Goal: Communication & Community: Answer question/provide support

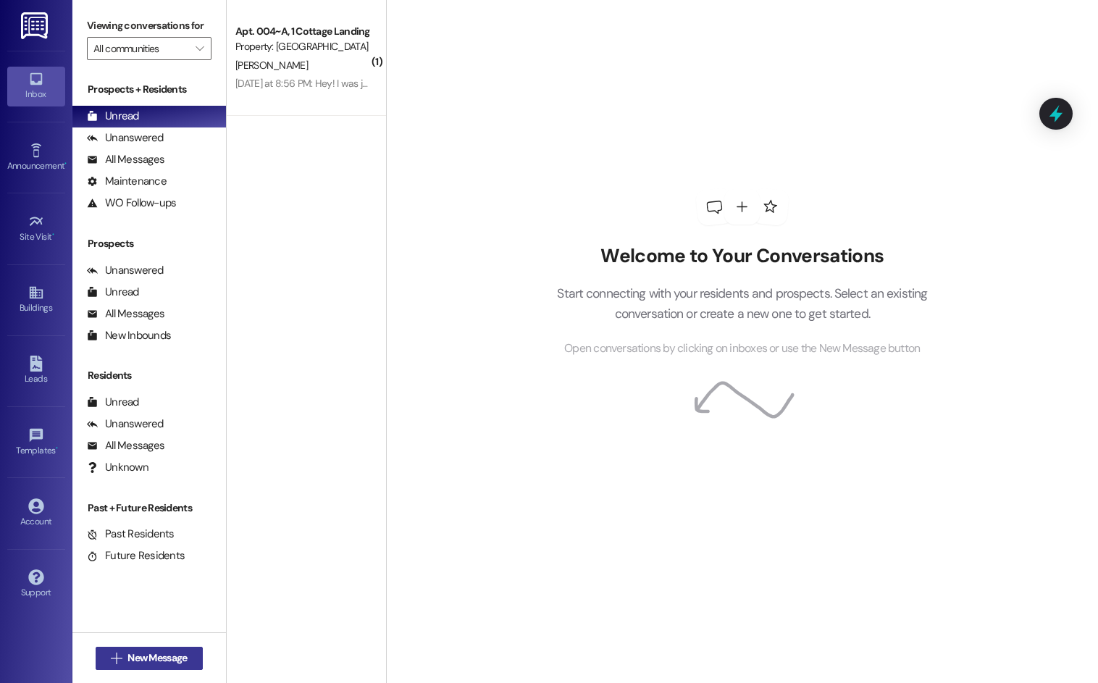
click at [141, 653] on span "New Message" at bounding box center [156, 657] width 59 height 15
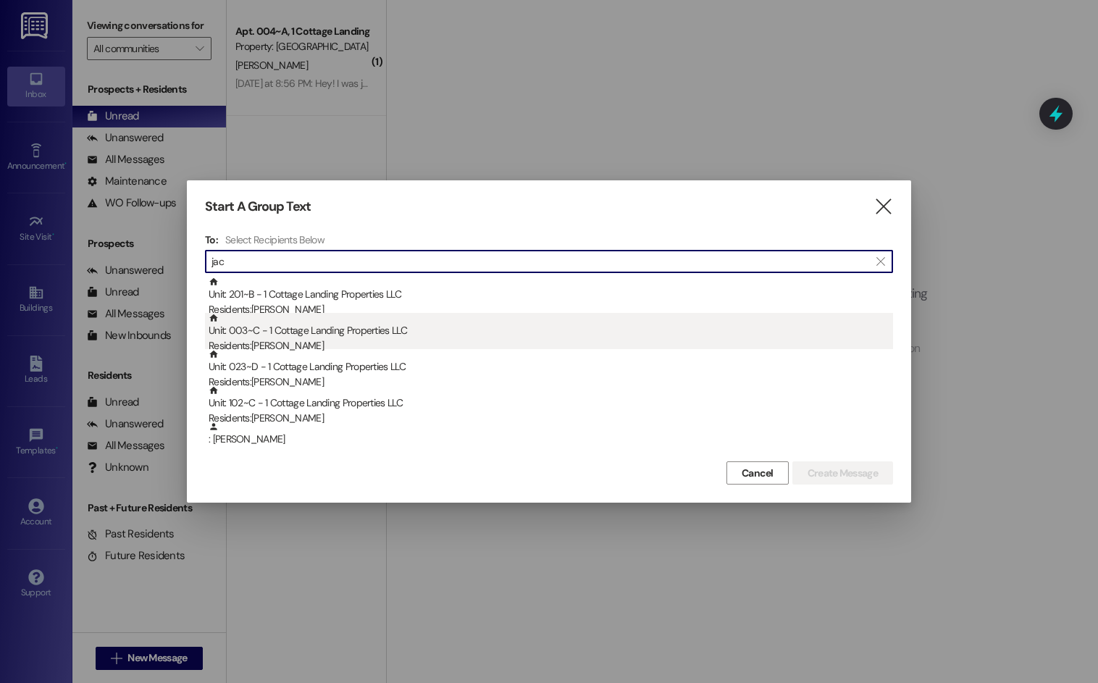
type input "jac"
click at [359, 335] on div "Unit: 003~C - 1 Cottage Landing Properties LLC Residents: [PERSON_NAME]" at bounding box center [551, 333] width 684 height 41
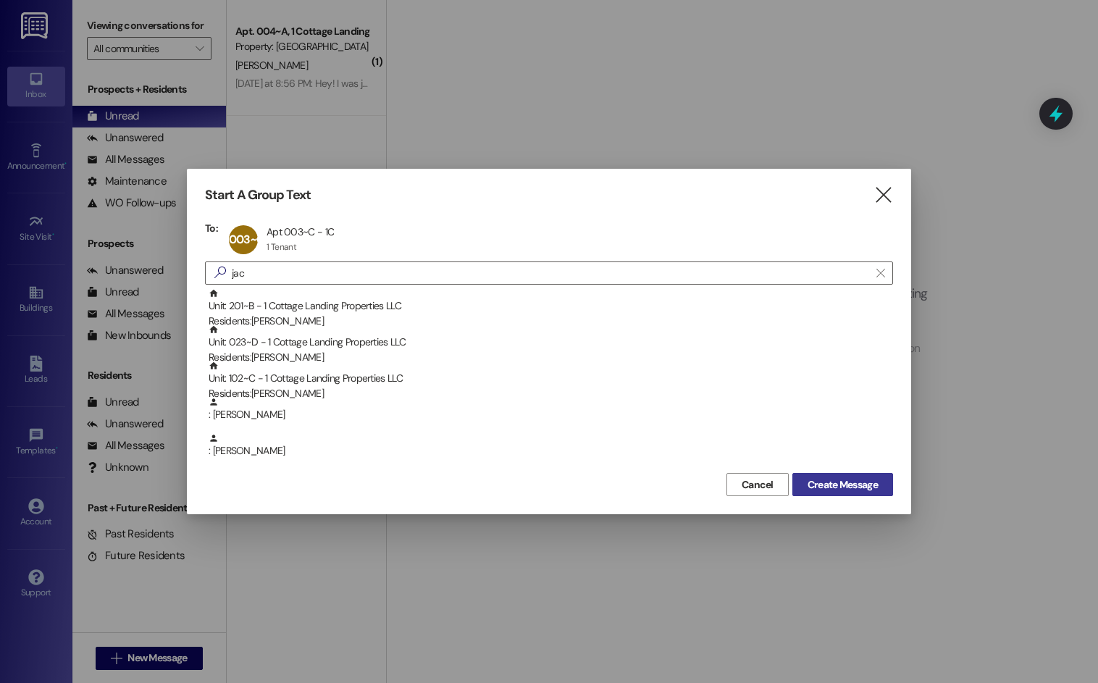
click at [814, 478] on span "Create Message" at bounding box center [842, 484] width 70 height 15
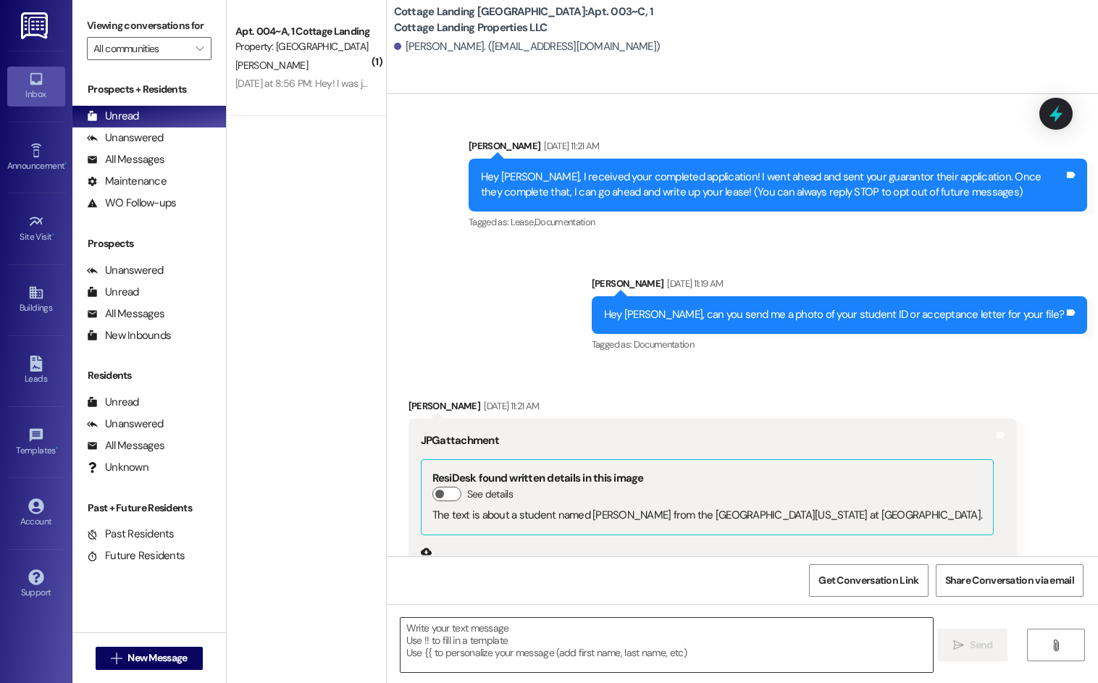
scroll to position [22395, 0]
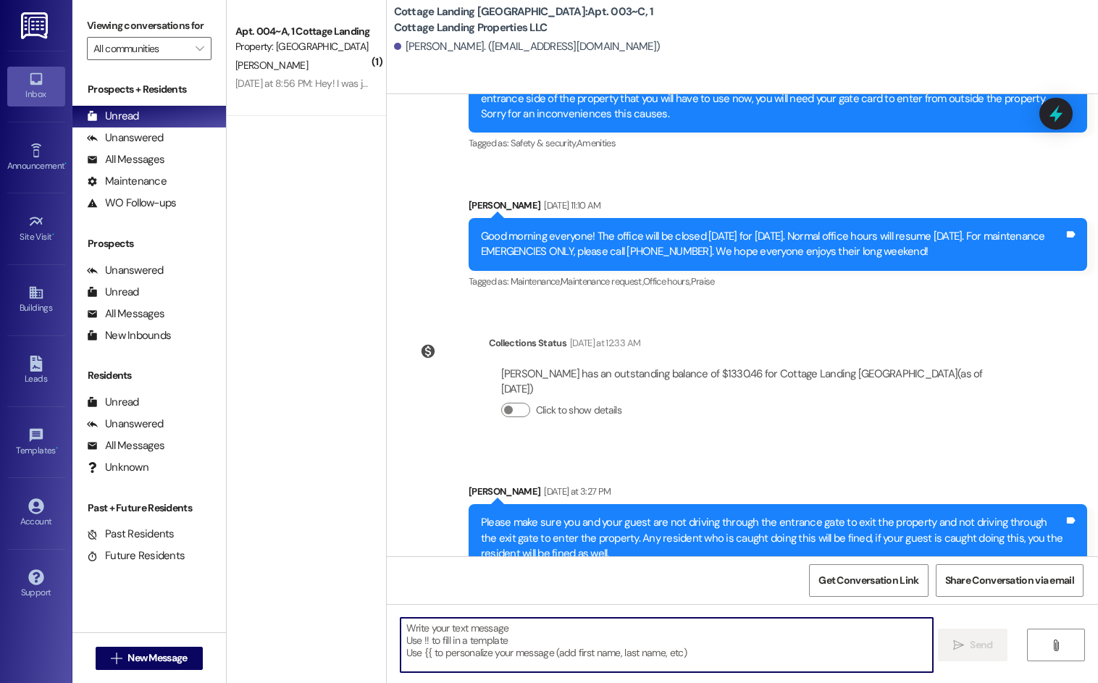
click at [479, 647] on textarea at bounding box center [666, 645] width 532 height 54
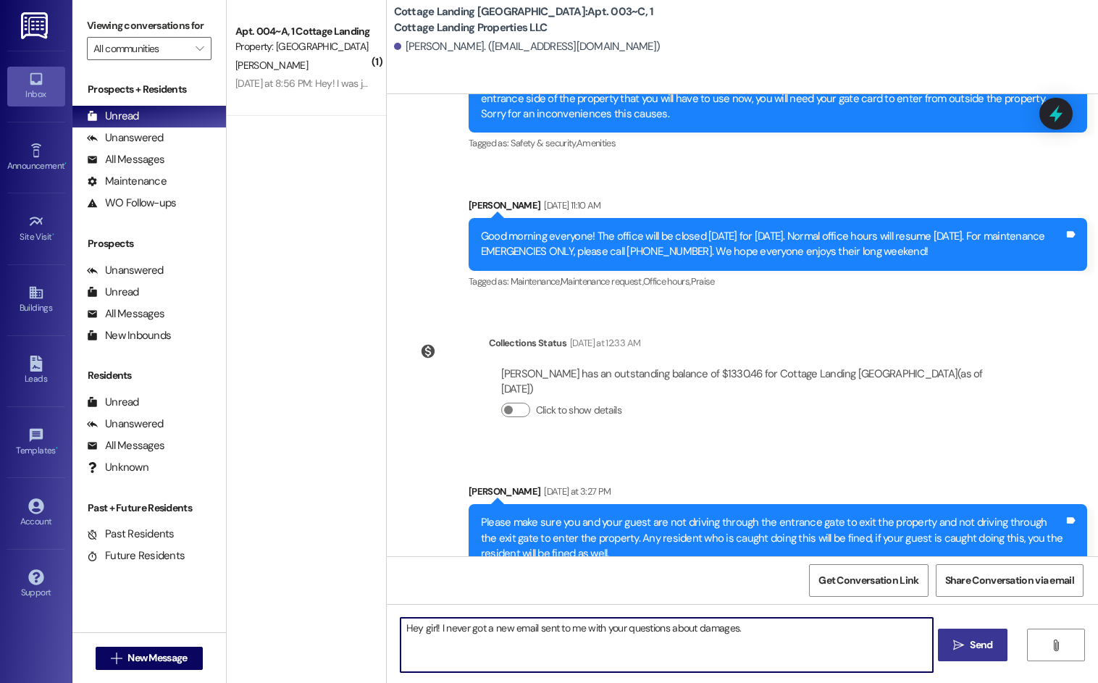
type textarea "Hey girl! I never got a new email sent to me with your questions about damages."
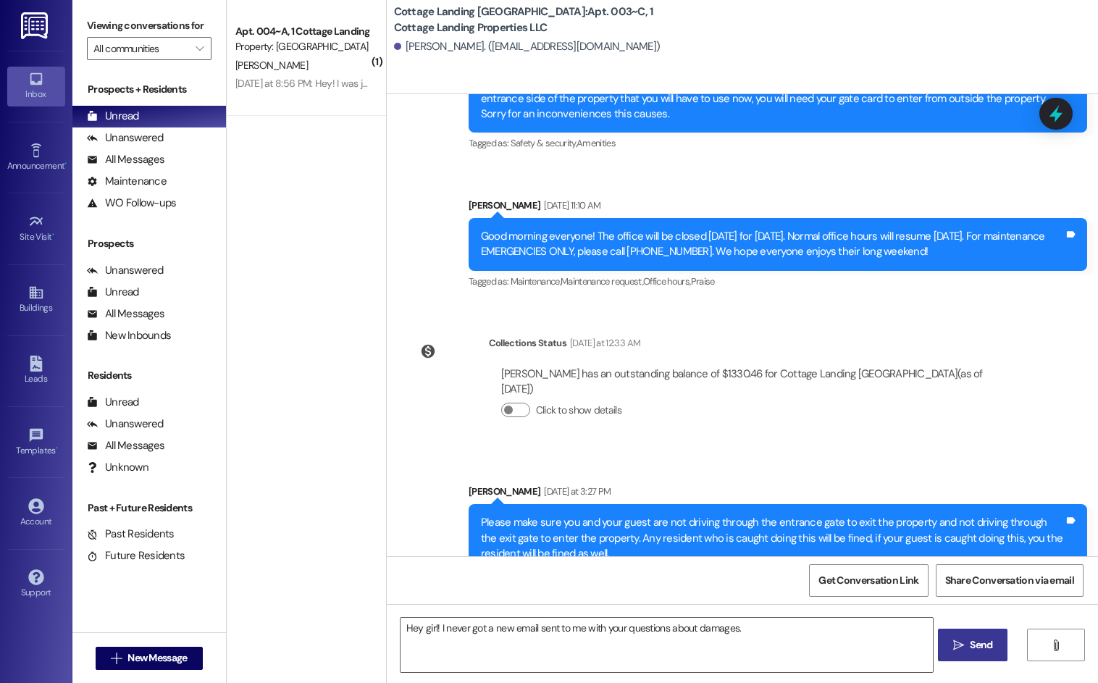
click at [974, 650] on span "Send" at bounding box center [981, 644] width 22 height 15
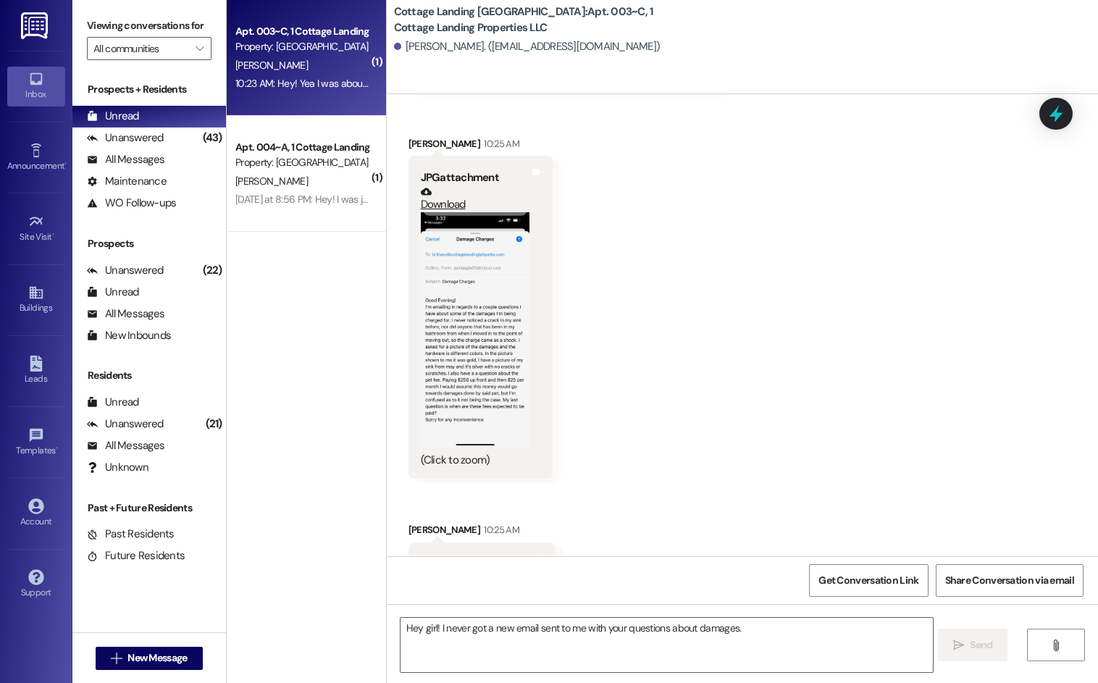
scroll to position [23067, 0]
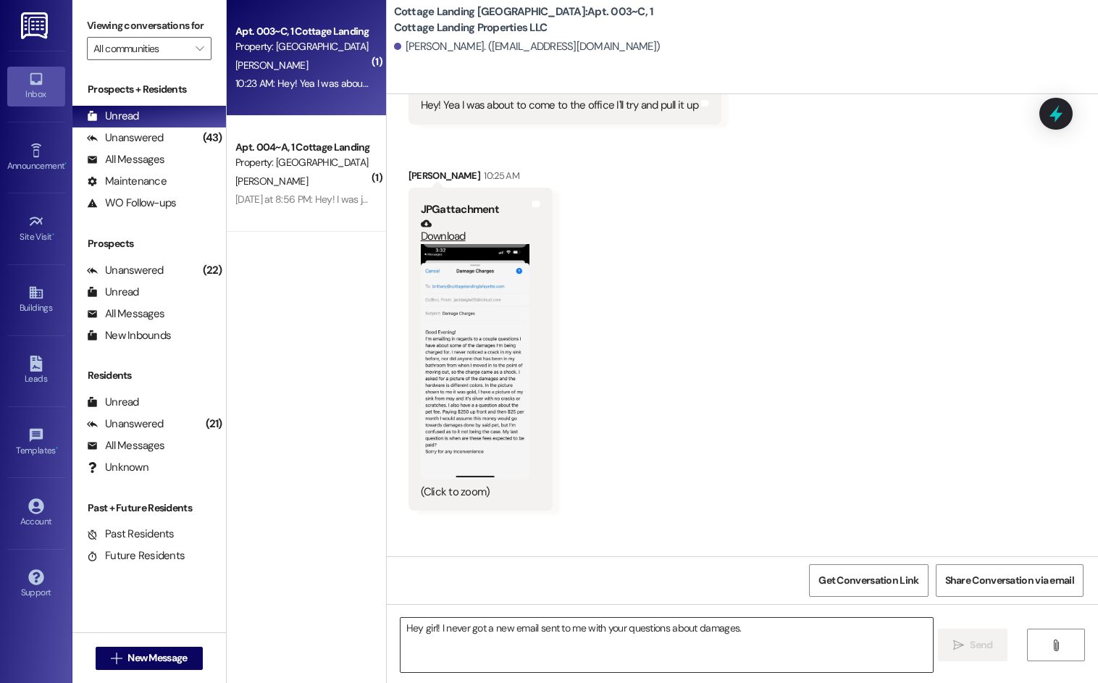
click at [550, 637] on textarea "Hey girl! I never got a new email sent to me with your questions about damages." at bounding box center [666, 645] width 532 height 54
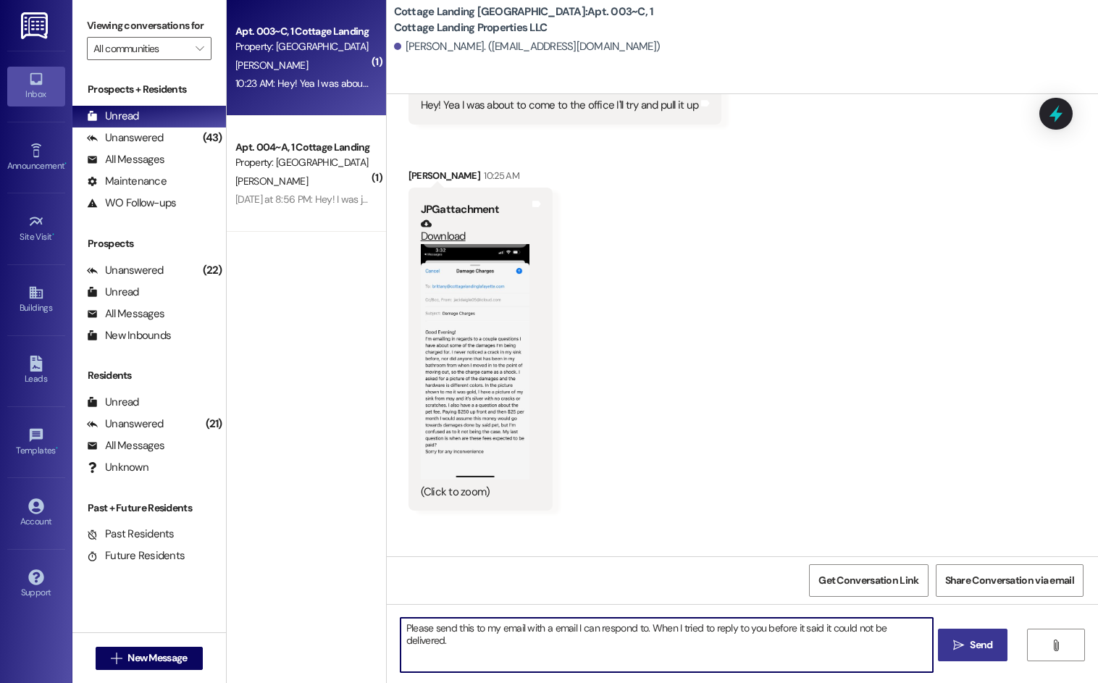
type textarea "Please send this to my email with a email I can respond to. When I tried to rep…"
click at [978, 654] on button " Send" at bounding box center [973, 645] width 70 height 33
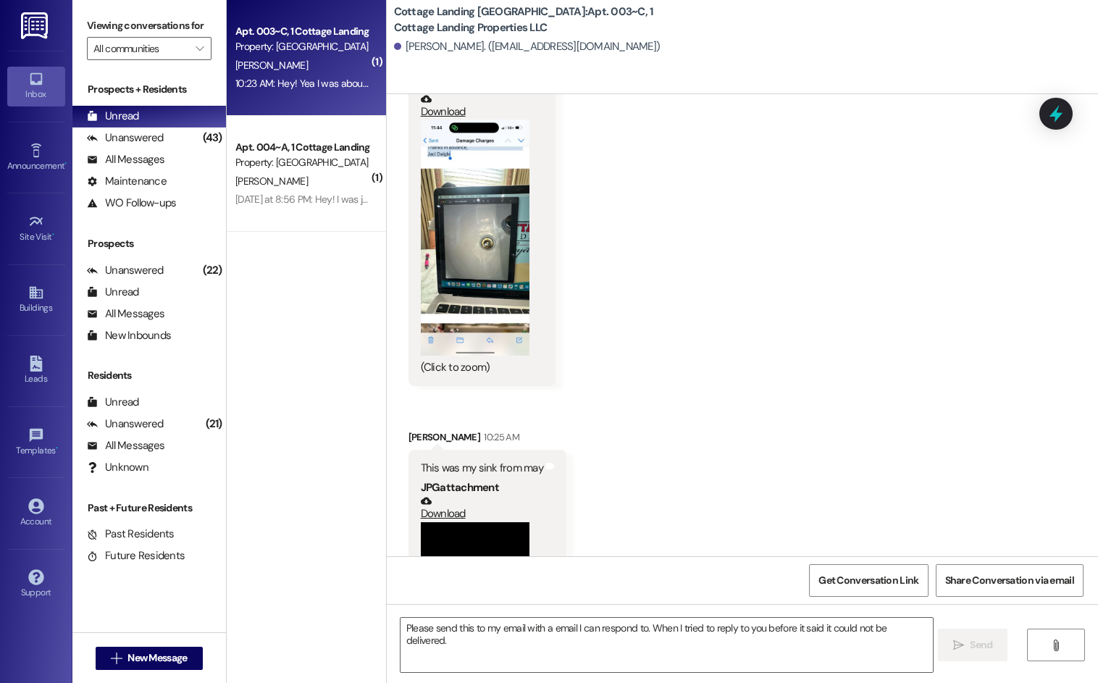
scroll to position [23887, 0]
